Goal: Browse casually: Explore the website without a specific task or goal

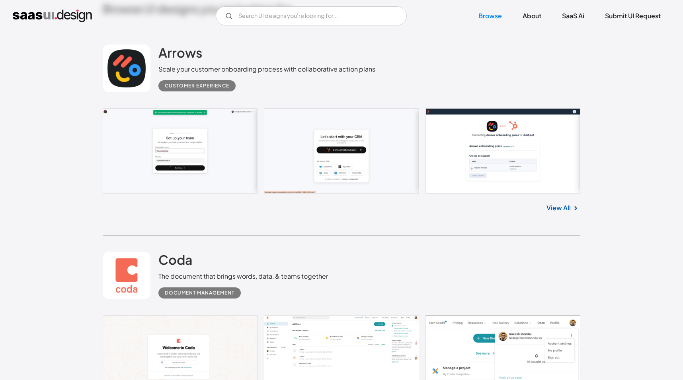
scroll to position [254, 0]
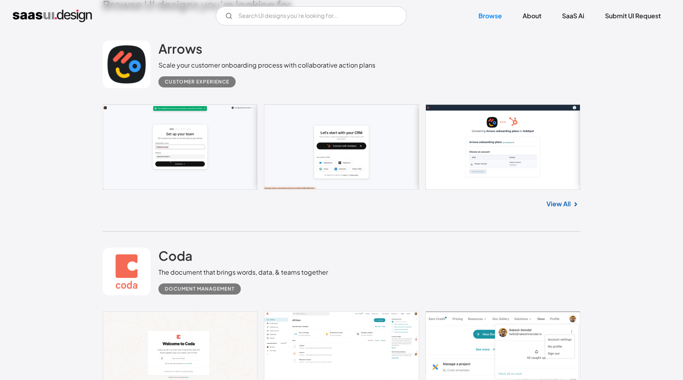
click at [560, 204] on link "View All" at bounding box center [558, 204] width 24 height 10
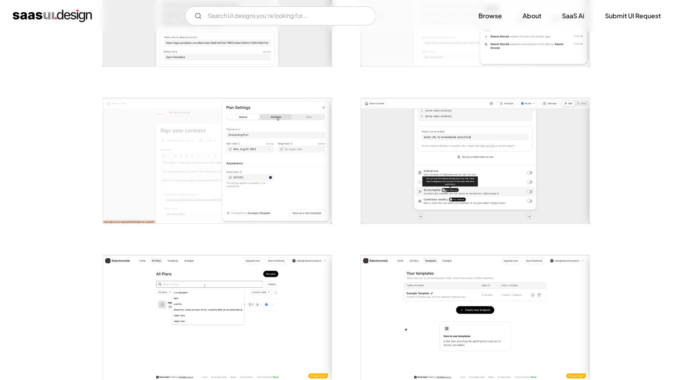
scroll to position [1043, 0]
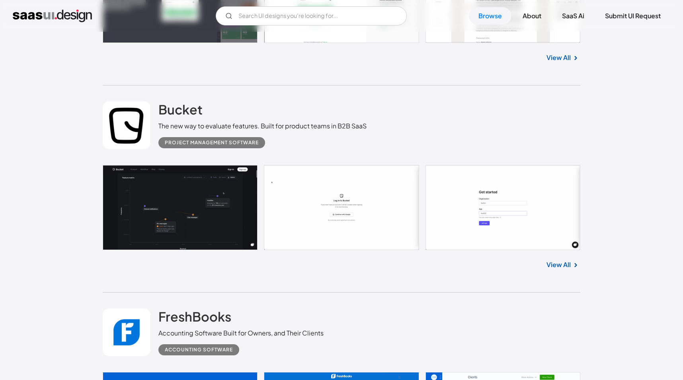
scroll to position [1250, 0]
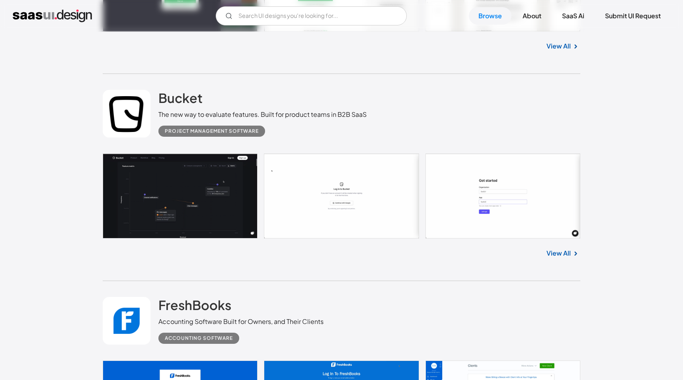
click at [197, 210] on link at bounding box center [341, 196] width 477 height 85
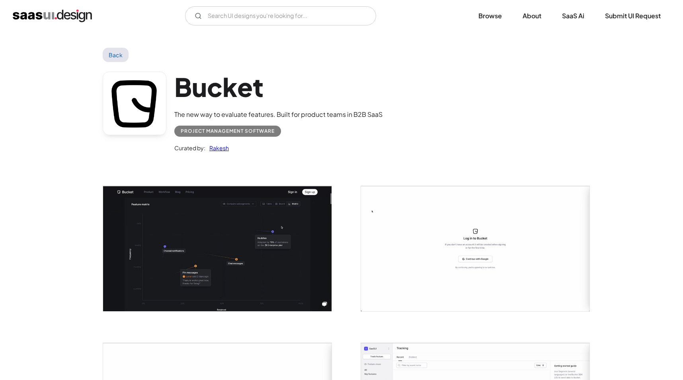
click at [175, 255] on img "open lightbox" at bounding box center [217, 248] width 228 height 125
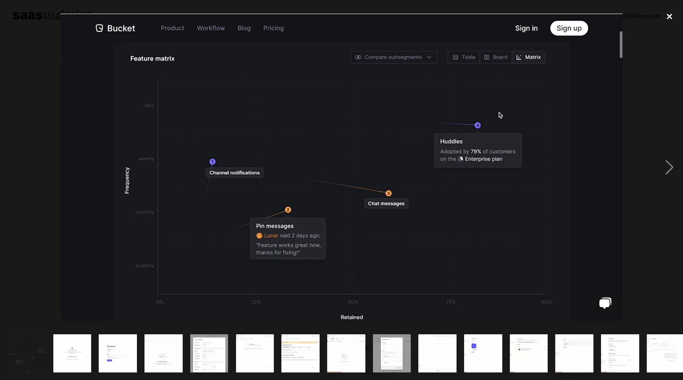
click at [669, 14] on div "close lightbox" at bounding box center [669, 17] width 27 height 18
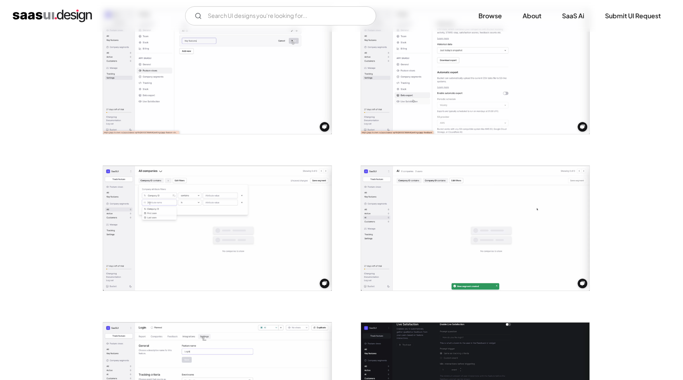
scroll to position [1149, 0]
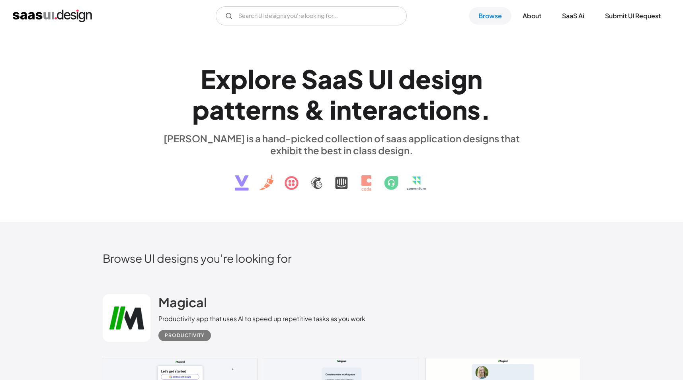
click at [241, 182] on img at bounding box center [341, 176] width 241 height 41
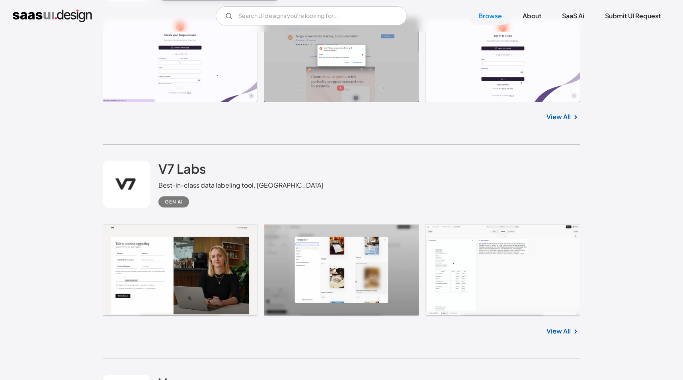
scroll to position [2849, 0]
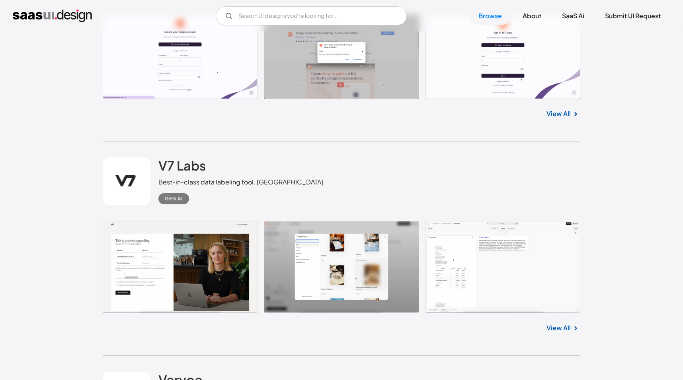
click at [232, 286] on link at bounding box center [341, 267] width 477 height 92
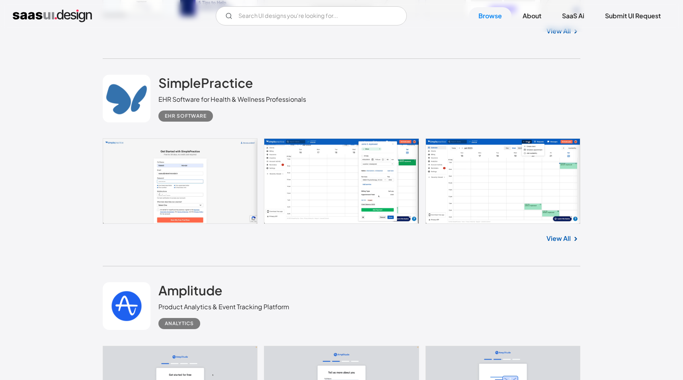
scroll to position [3892, 0]
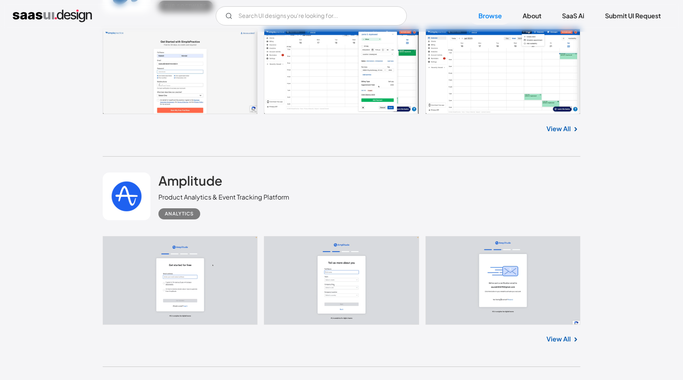
click at [348, 83] on link at bounding box center [341, 72] width 477 height 86
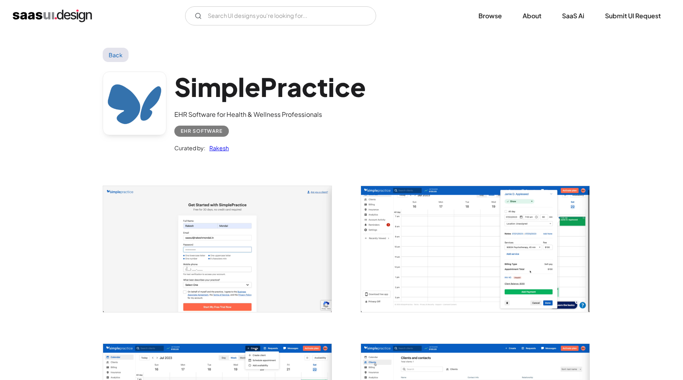
click at [412, 269] on img "open lightbox" at bounding box center [475, 249] width 228 height 126
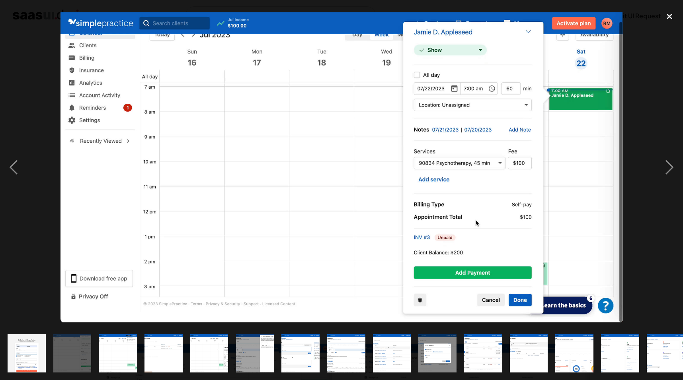
click at [668, 22] on div "close lightbox" at bounding box center [669, 17] width 27 height 18
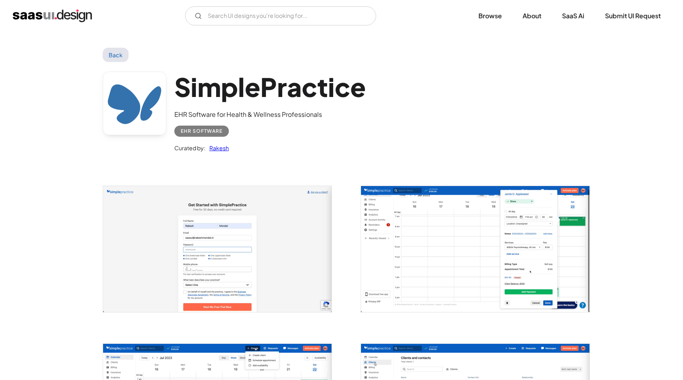
click at [283, 268] on img "open lightbox" at bounding box center [217, 249] width 228 height 126
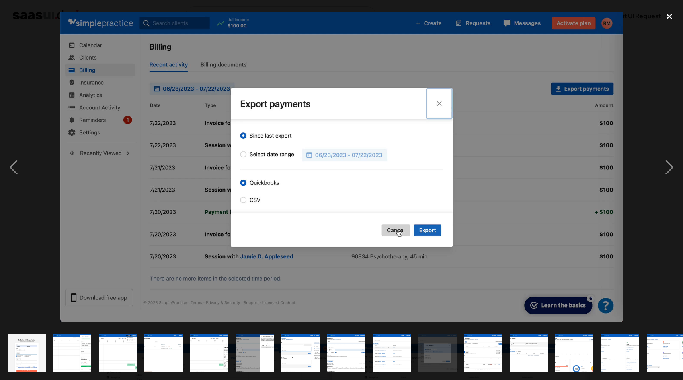
click at [670, 21] on div "close lightbox" at bounding box center [669, 17] width 27 height 18
